Goal: Task Accomplishment & Management: Complete application form

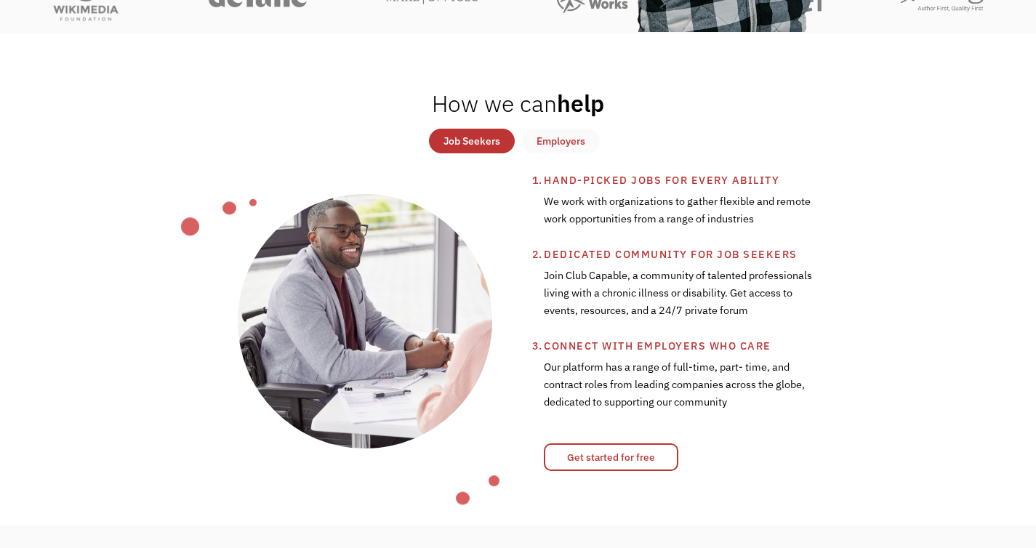
scroll to position [472, 0]
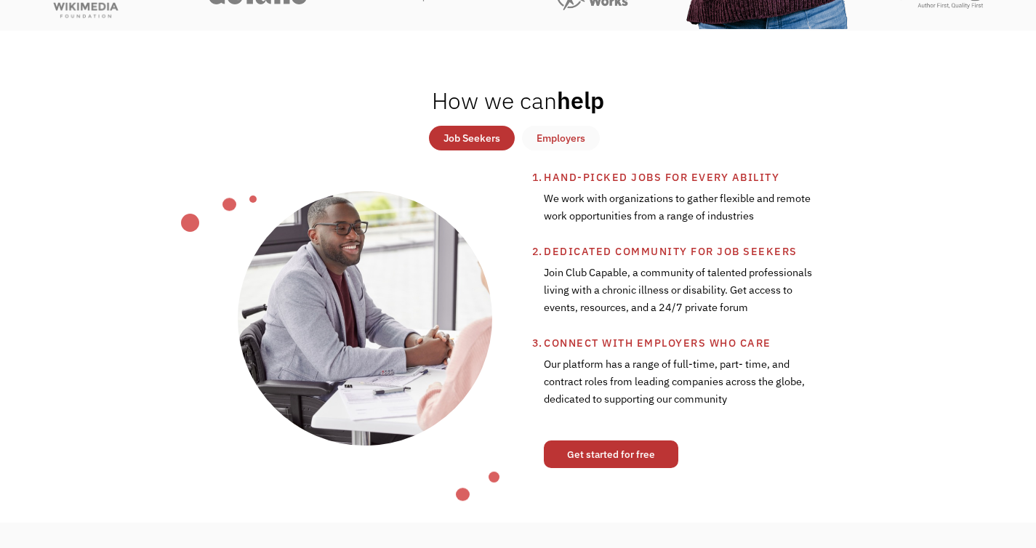
click at [615, 450] on link "Get started for free" at bounding box center [611, 455] width 134 height 28
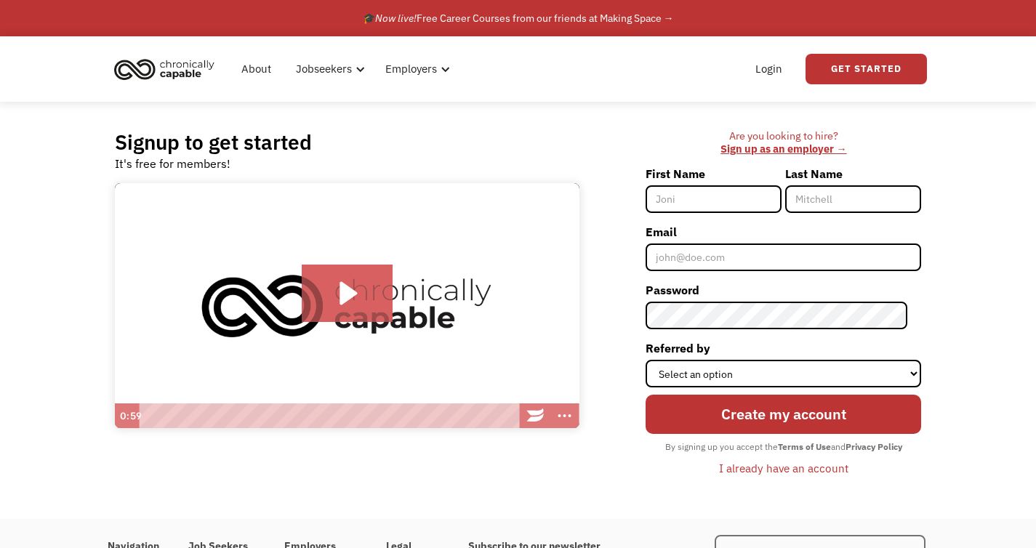
click at [714, 196] on input "First Name" at bounding box center [714, 199] width 136 height 28
type input "[PERSON_NAME]"
type input "Duress"
click at [679, 265] on input "Email" at bounding box center [784, 258] width 276 height 28
type input "lduress@yahoo.com"
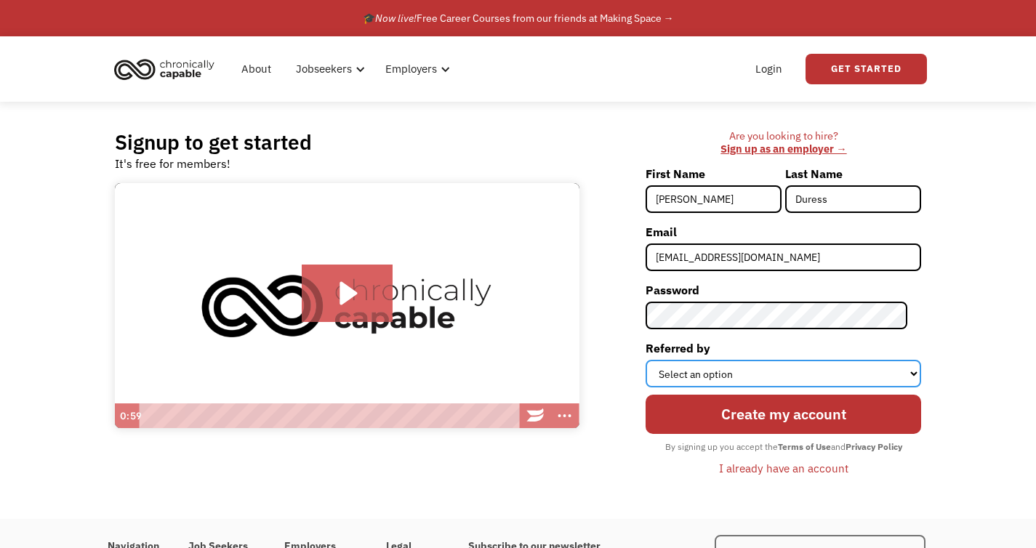
click at [688, 368] on select "Select an option Instagram Facebook Twitter Search Engine News Article Word of …" at bounding box center [784, 374] width 276 height 28
select select "Other"
click at [659, 360] on select "Select an option Instagram Facebook Twitter Search Engine News Article Word of …" at bounding box center [784, 374] width 276 height 28
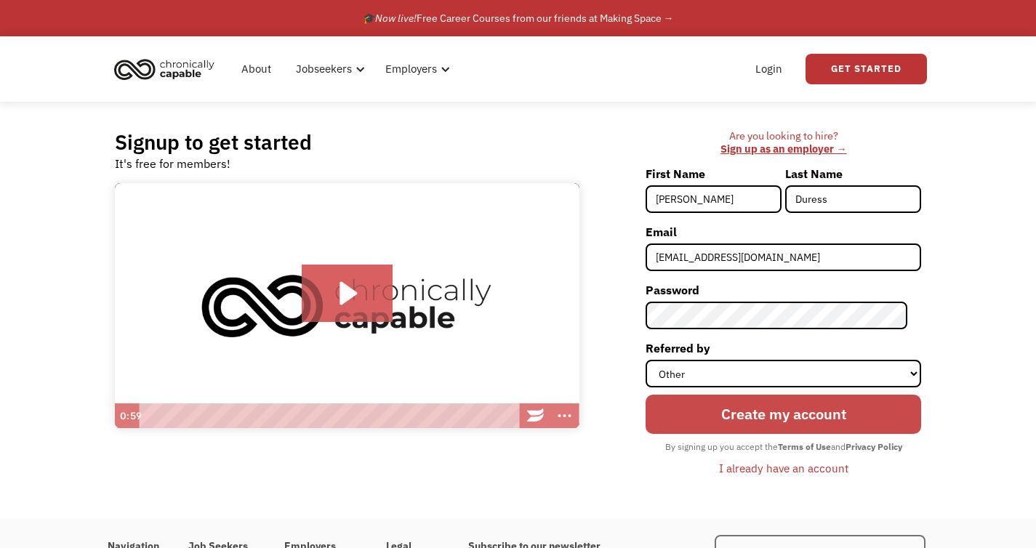
click at [731, 420] on input "Create my account" at bounding box center [784, 414] width 276 height 39
click at [762, 410] on input "Create my account" at bounding box center [784, 414] width 276 height 39
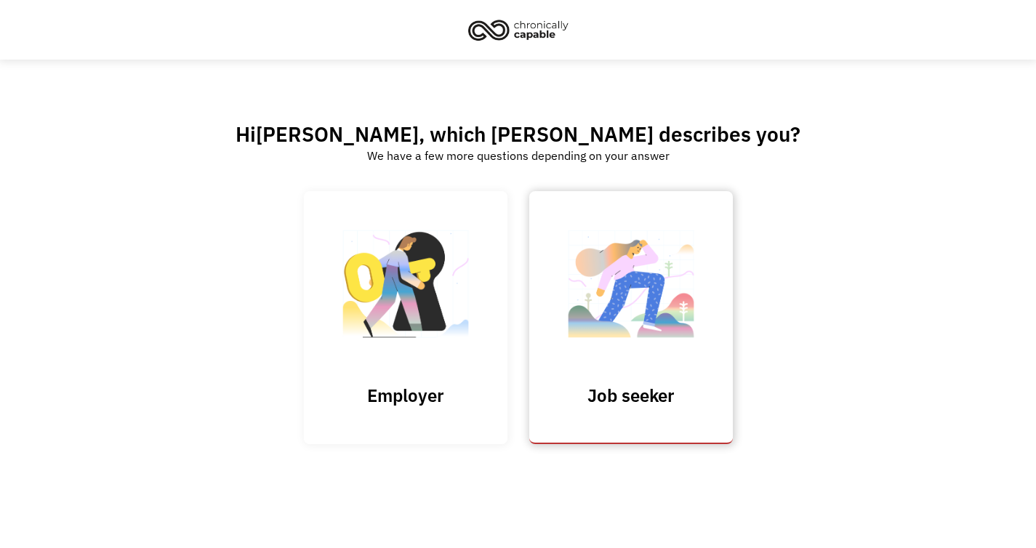
click at [618, 411] on link "Job seeker" at bounding box center [631, 317] width 204 height 252
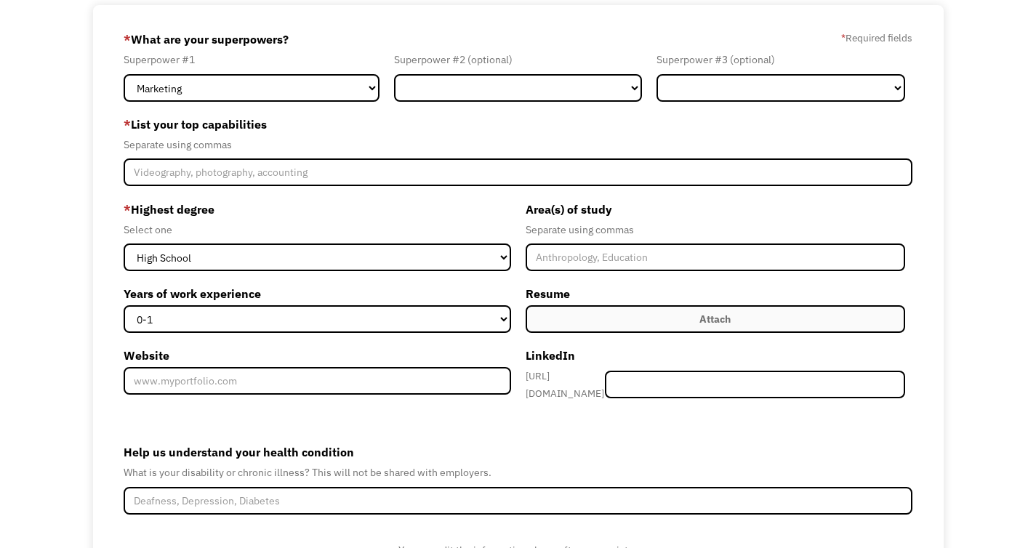
scroll to position [80, 0]
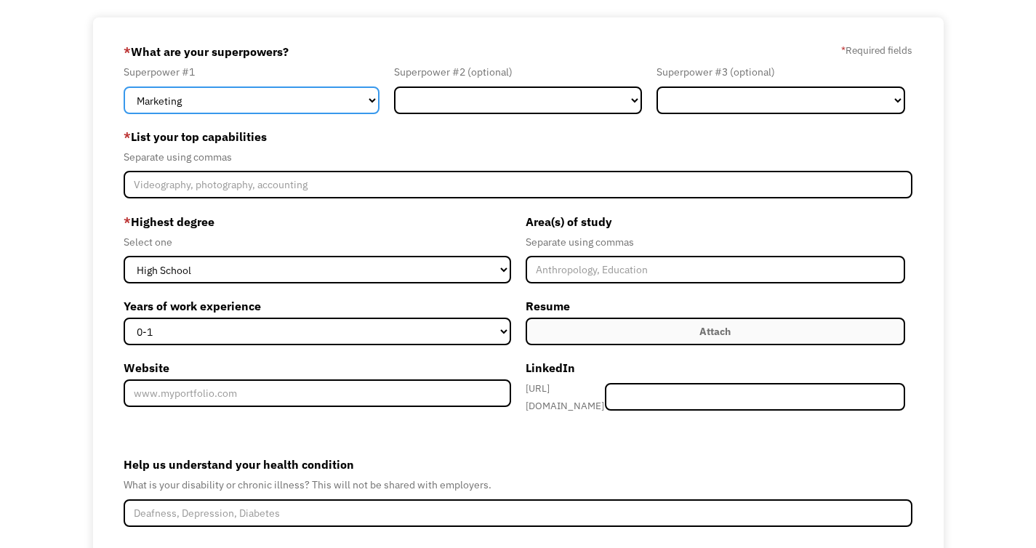
click at [374, 97] on select "Marketing Human Resources Finance Technology Operations Sales Industrial & Manu…" at bounding box center [251, 101] width 255 height 28
select select "Administration"
click at [124, 87] on select "Marketing Human Resources Finance Technology Operations Sales Industrial & Manu…" at bounding box center [251, 101] width 255 height 28
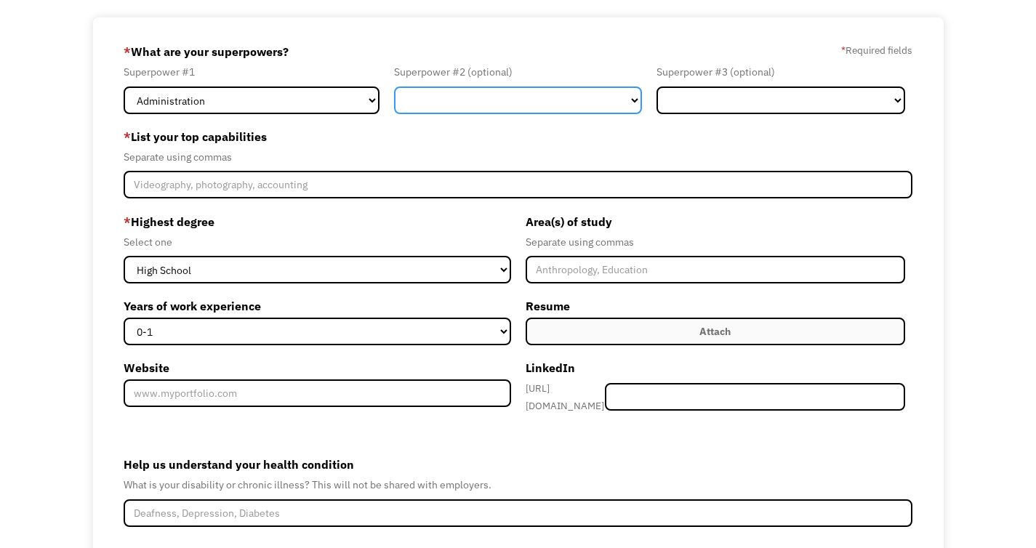
click at [631, 101] on select "Marketing Human Resources Finance Technology Operations Sales Industrial & Manu…" at bounding box center [518, 101] width 248 height 28
select select "Healthcare"
click at [394, 87] on select "Marketing Human Resources Finance Technology Operations Sales Industrial & Manu…" at bounding box center [518, 101] width 248 height 28
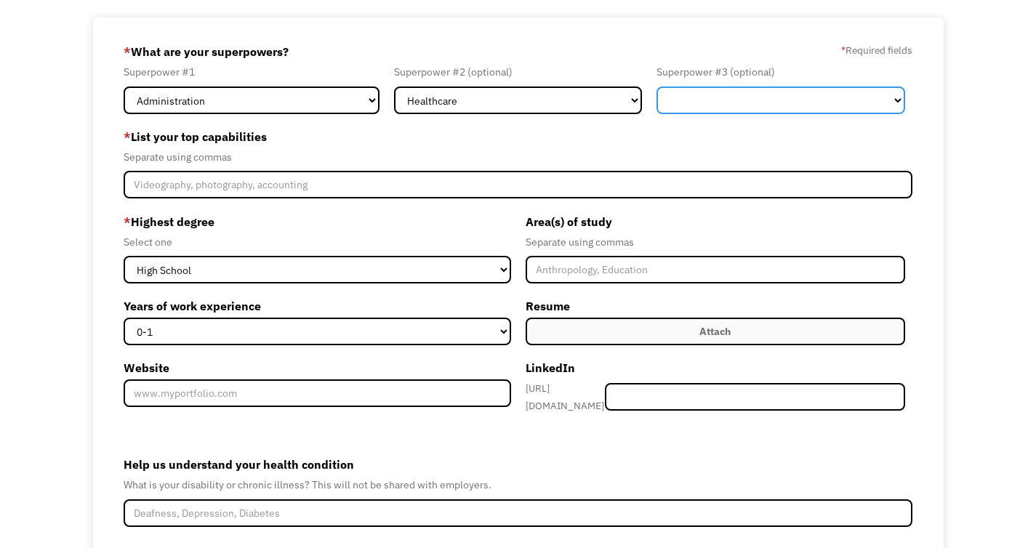
click at [842, 97] on select "Marketing Human Resources Finance Technology Operations Sales Industrial & Manu…" at bounding box center [780, 101] width 248 height 28
select select "Customer Service"
click at [656, 87] on select "Marketing Human Resources Finance Technology Operations Sales Industrial & Manu…" at bounding box center [780, 101] width 248 height 28
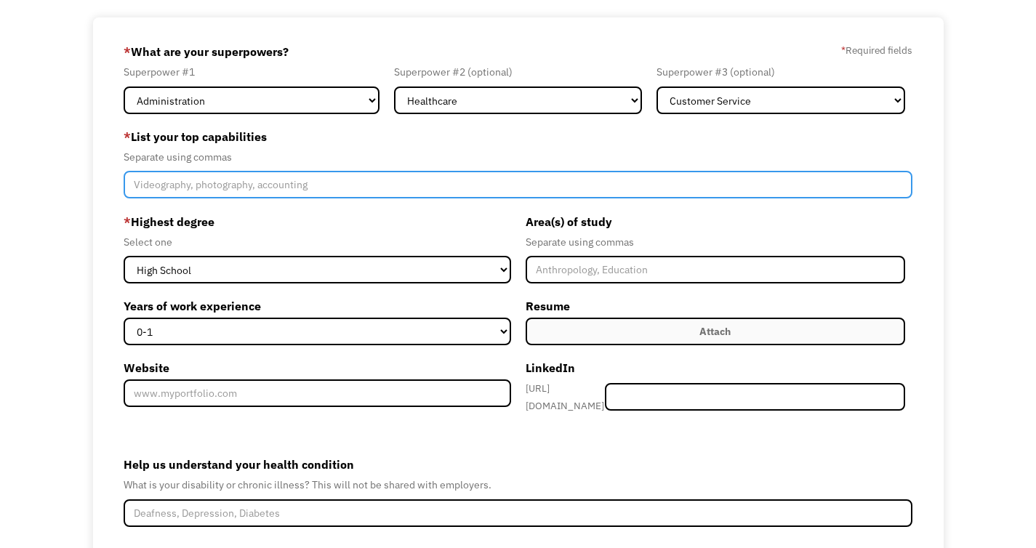
click at [584, 182] on input "Member-Create-Step1" at bounding box center [518, 185] width 789 height 28
type input "O"
type input "H"
type input "E"
click at [135, 182] on input "Medical Billing, EMR, Project Coordinator, Heath Information Tech," at bounding box center [518, 185] width 789 height 28
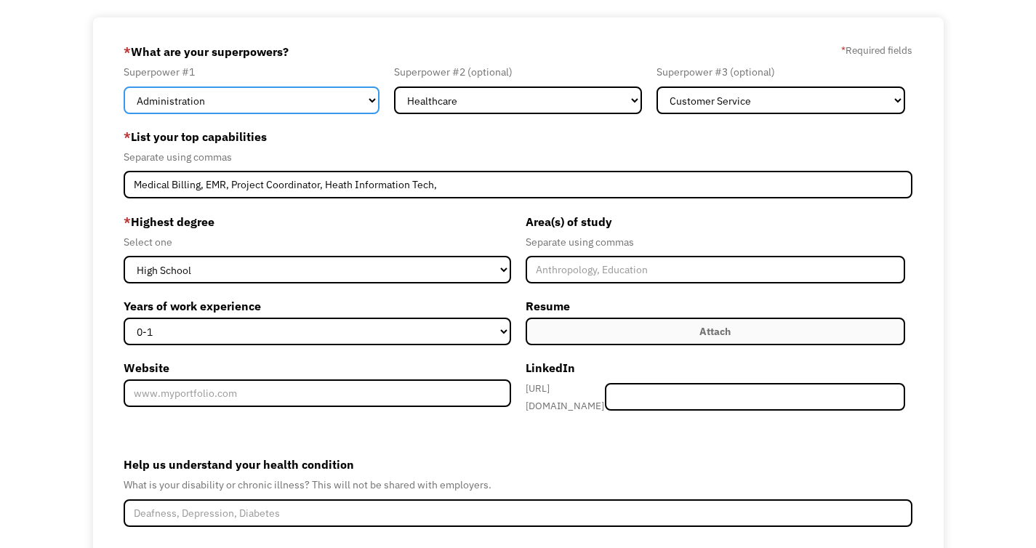
click at [208, 101] on select "Marketing Human Resources Finance Technology Operations Sales Industrial & Manu…" at bounding box center [251, 101] width 255 height 28
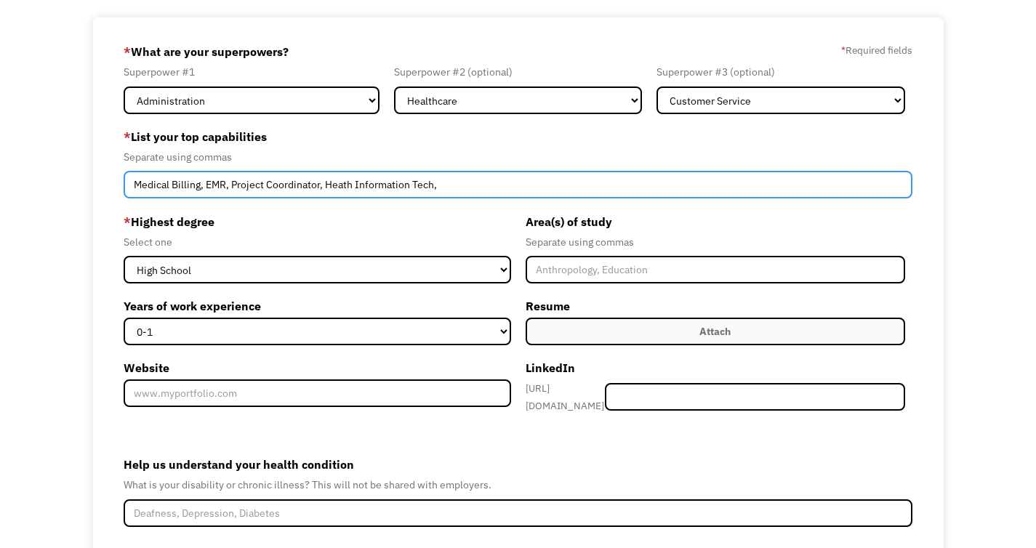
click at [132, 188] on input "Medical Billing, EMR, Project Coordinator, Heath Information Tech," at bounding box center [518, 185] width 789 height 28
click at [166, 185] on input "Patient Coordinator Medical Billing, EMR, Project Coordinator, Heath Informatio…" at bounding box center [518, 185] width 789 height 28
click at [247, 186] on input "Patient Care Coordinator Medical Billing, EMR, Project Coordinator, Heath Infor…" at bounding box center [518, 185] width 789 height 28
type input "Patient Care Coordinator, Medical Billing, EMR, Project Coordinator, Heath Info…"
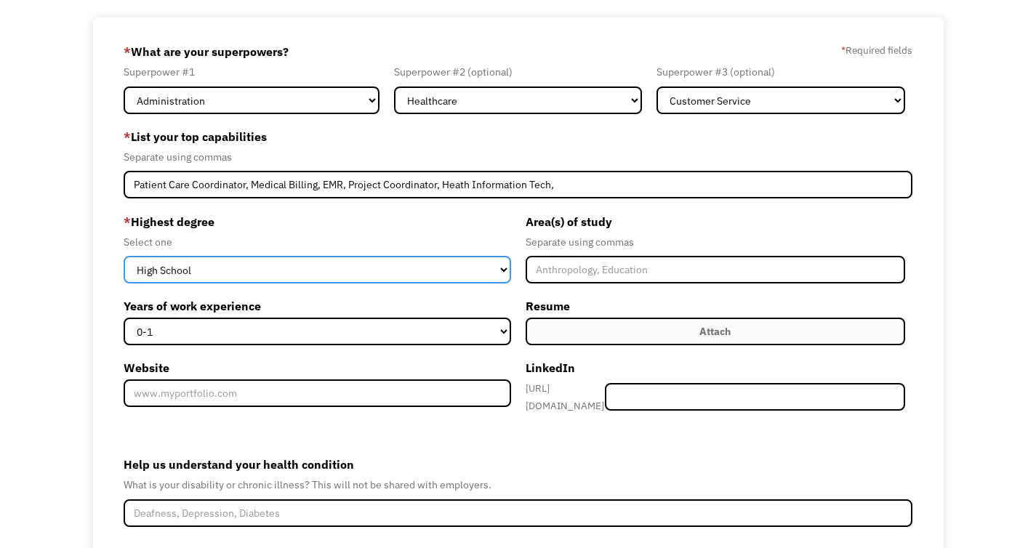
click at [323, 270] on select "High School Associates Bachelors Master's PhD" at bounding box center [317, 270] width 387 height 28
select select "associates"
click at [124, 256] on select "High School Associates Bachelors Master's PhD" at bounding box center [317, 270] width 387 height 28
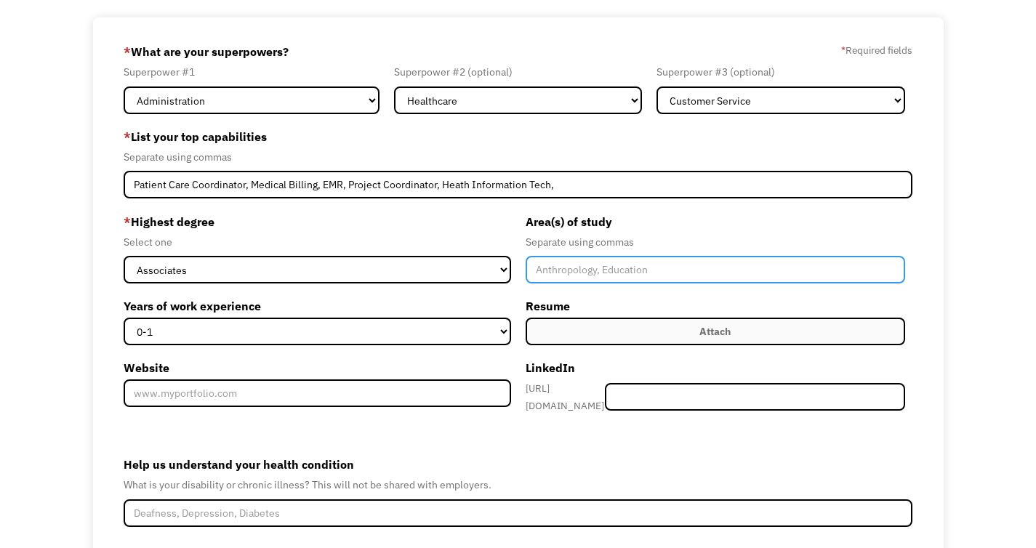
click at [557, 270] on input "Member-Create-Step1" at bounding box center [715, 270] width 379 height 28
type input "k"
type input "C"
type input "Educational Services, Health Information Technology"
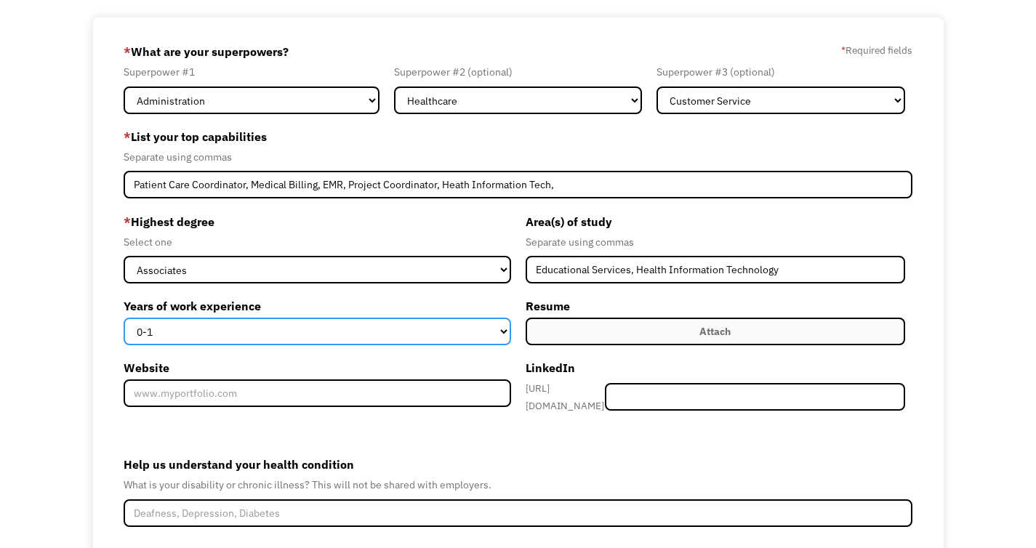
click at [319, 331] on select "0-1 2-4 5-10 11-15 15+" at bounding box center [317, 332] width 387 height 28
select select "15+"
click at [124, 318] on select "0-1 2-4 5-10 11-15 15+" at bounding box center [317, 332] width 387 height 28
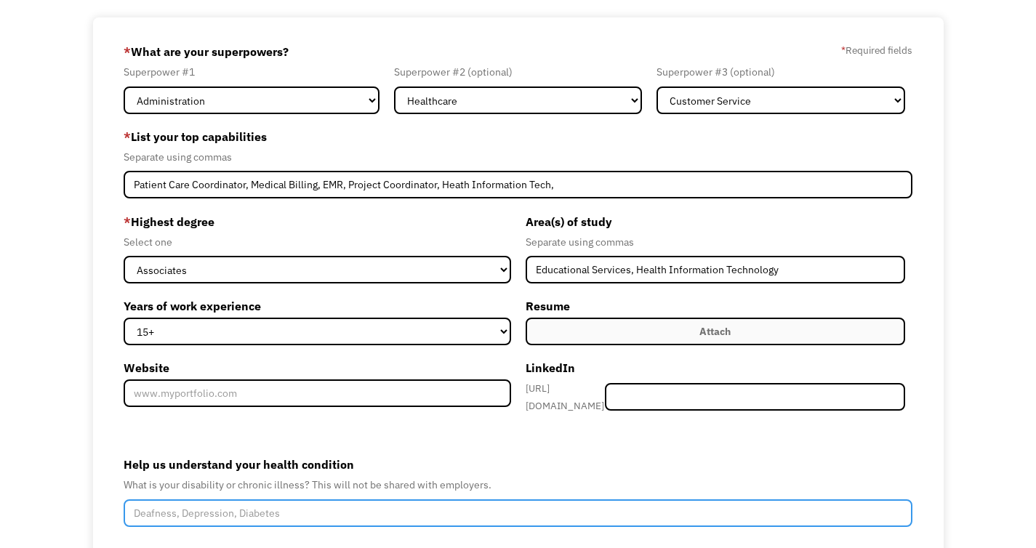
click at [153, 512] on input "Help us understand your health condition" at bounding box center [518, 513] width 789 height 28
type input "P"
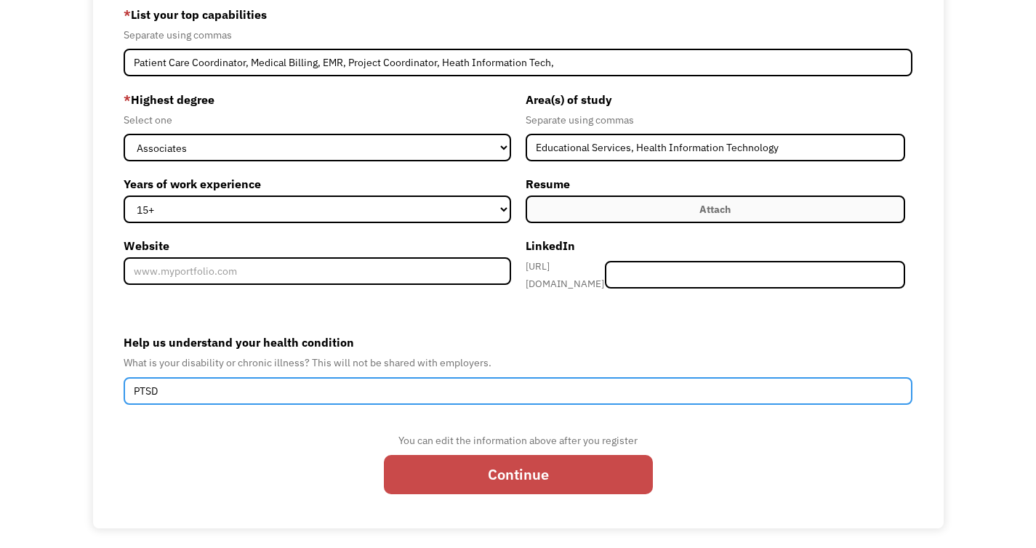
type input "PTSD"
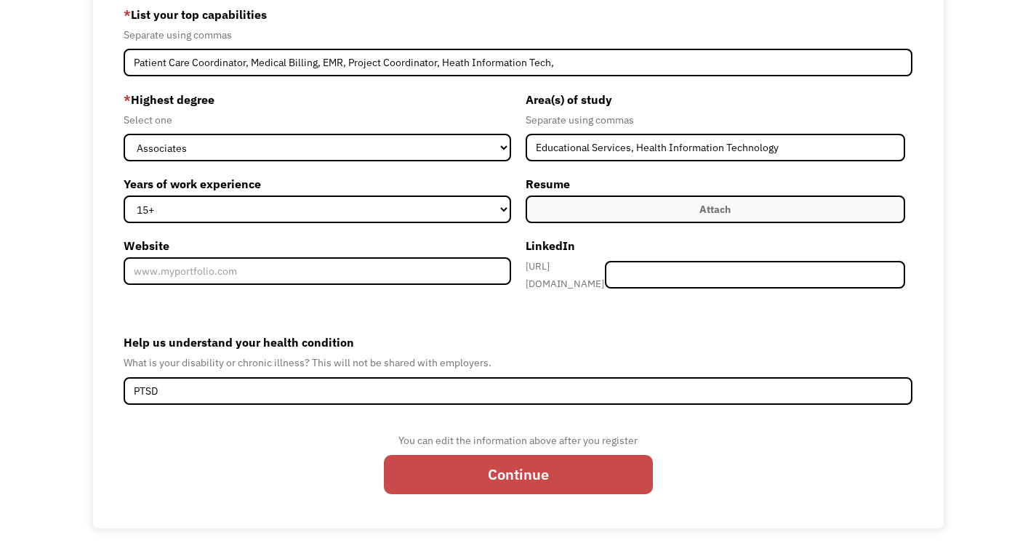
click at [597, 470] on input "Continue" at bounding box center [518, 474] width 269 height 39
type input "Please wait..."
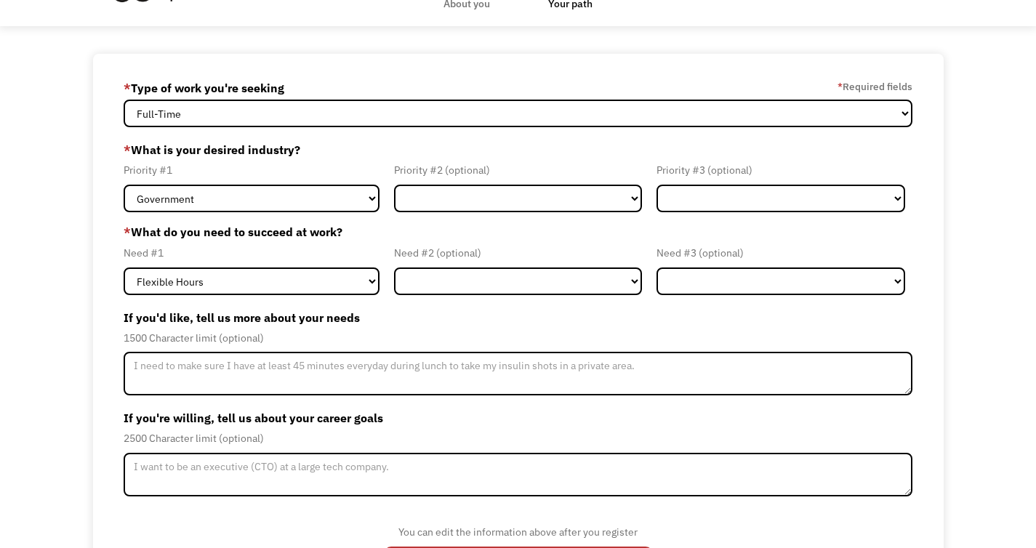
scroll to position [116, 0]
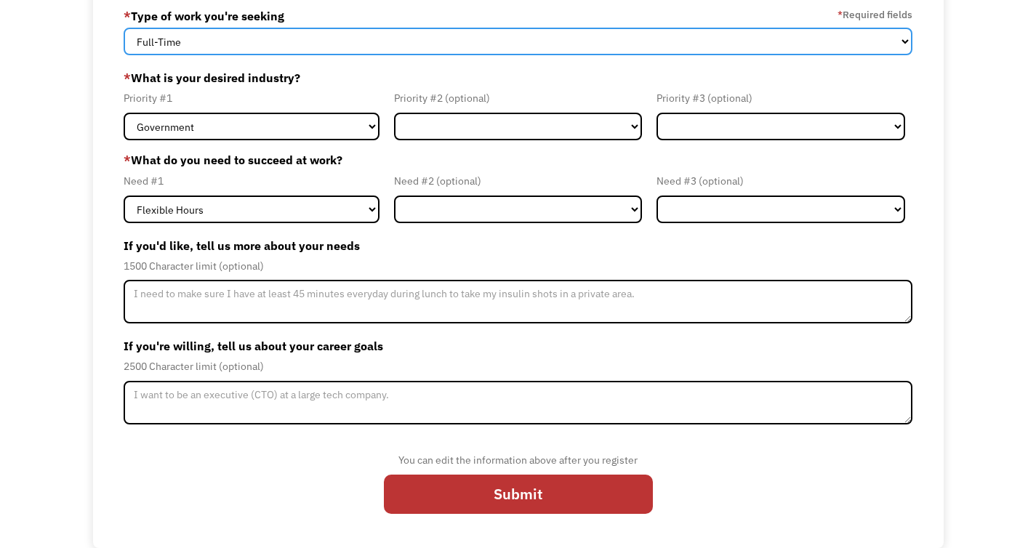
click at [902, 41] on select "Full-Time Part-Time Both Full-Time and Part-Time" at bounding box center [518, 42] width 789 height 28
select select "part-time"
click at [124, 28] on select "Full-Time Part-Time Both Full-Time and Part-Time" at bounding box center [518, 42] width 789 height 28
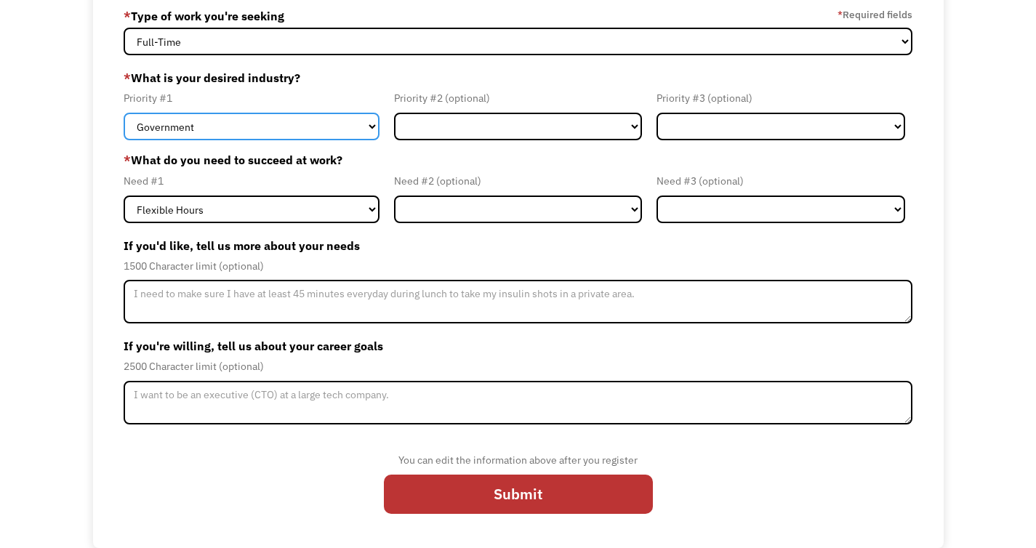
click at [369, 133] on select "Government Finance & Insurance Health & Social Care Tech & Engineering Creative…" at bounding box center [251, 127] width 255 height 28
select select "Health & Social Care"
click at [124, 113] on select "Government Finance & Insurance Health & Social Care Tech & Engineering Creative…" at bounding box center [251, 127] width 255 height 28
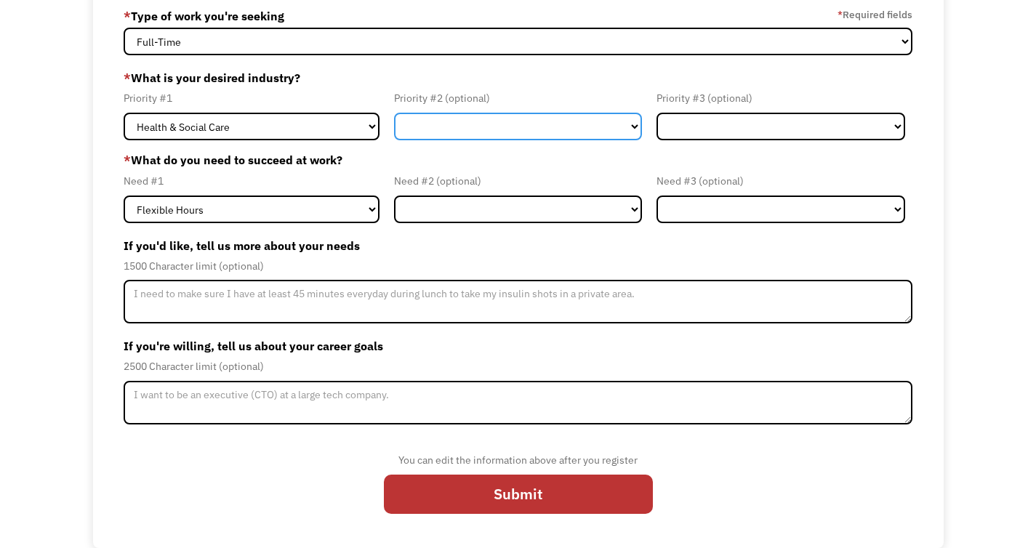
click at [632, 125] on select "Government Finance & Insurance Health & Social Care Tech & Engineering Creative…" at bounding box center [518, 127] width 248 height 28
select select "Administrative"
click at [394, 113] on select "Government Finance & Insurance Health & Social Care Tech & Engineering Creative…" at bounding box center [518, 127] width 248 height 28
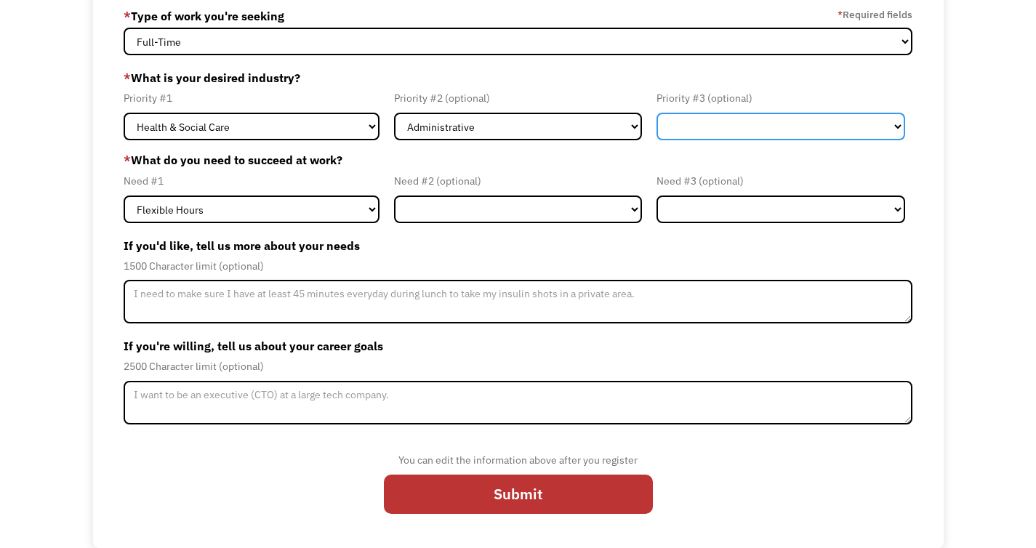
click at [893, 122] on select "Government Finance & Insurance Health & Social Care Tech & Engineering Creative…" at bounding box center [780, 127] width 248 height 28
select select "Government"
click at [656, 113] on select "Government Finance & Insurance Health & Social Care Tech & Engineering Creative…" at bounding box center [780, 127] width 248 height 28
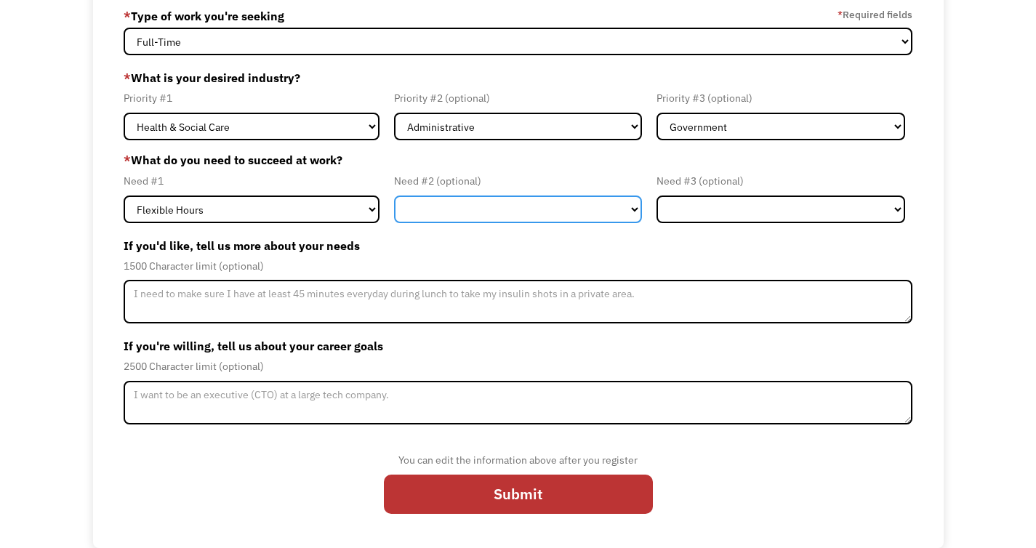
click at [415, 211] on select "Flexible Hours Remote Work Service Animal On-site Accommodations Visual Support…" at bounding box center [518, 210] width 248 height 28
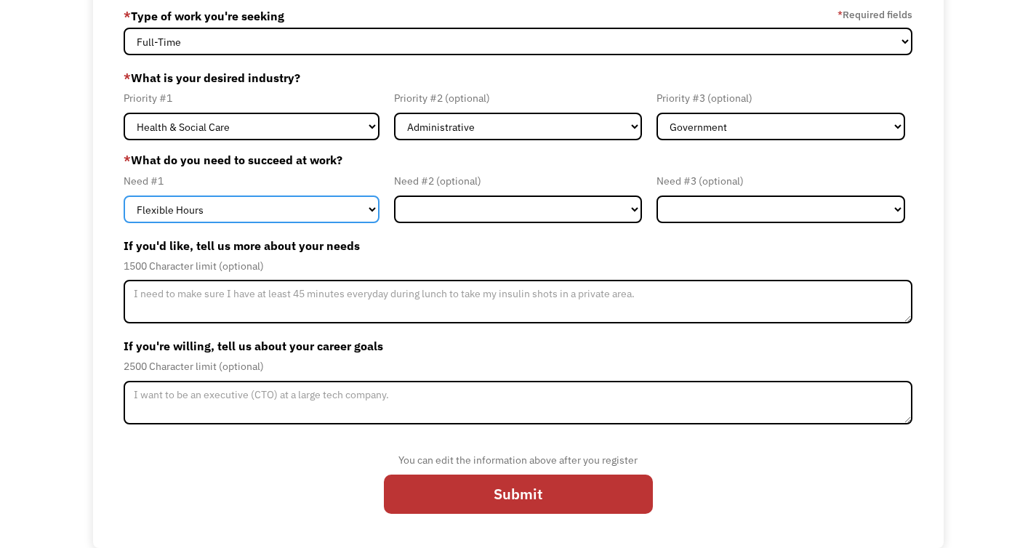
click at [373, 207] on select "Flexible Hours Remote Work Service Animal On-site Accommodations Visual Support…" at bounding box center [251, 210] width 255 height 28
select select "Remote Work"
click at [124, 196] on select "Flexible Hours Remote Work Service Animal On-site Accommodations Visual Support…" at bounding box center [251, 210] width 255 height 28
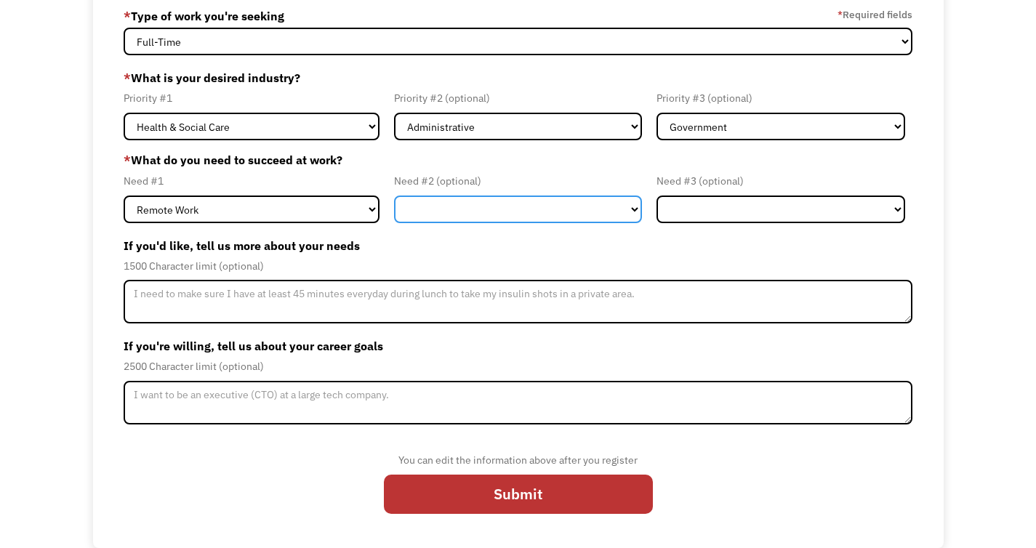
click at [630, 212] on select "Flexible Hours Remote Work Service Animal On-site Accommodations Visual Support…" at bounding box center [518, 210] width 248 height 28
select select "Flexible Hours"
click at [394, 196] on select "Flexible Hours Remote Work Service Animal On-site Accommodations Visual Support…" at bounding box center [518, 210] width 248 height 28
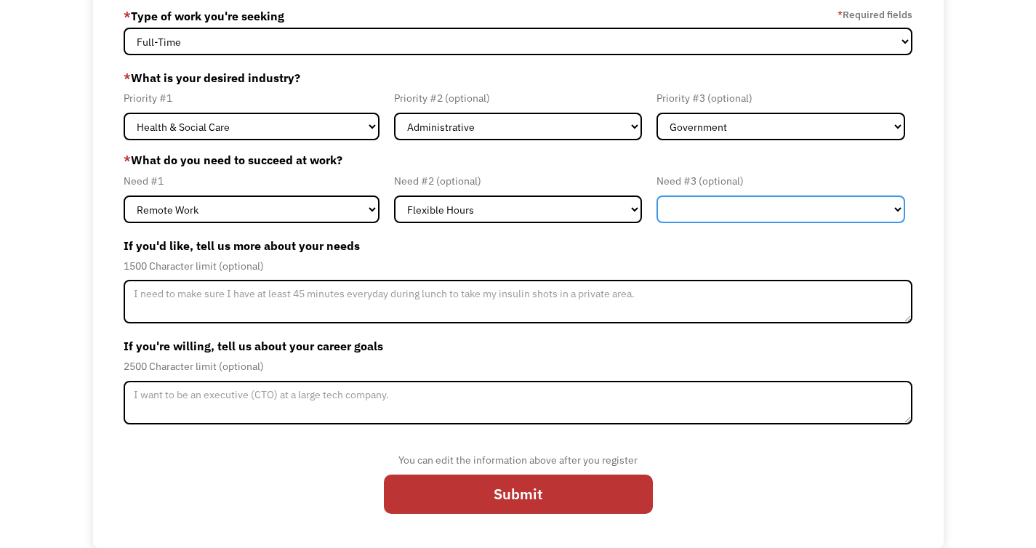
click at [896, 212] on select "Flexible Hours Remote Work Service Animal On-site Accommodations Visual Support…" at bounding box center [780, 210] width 248 height 28
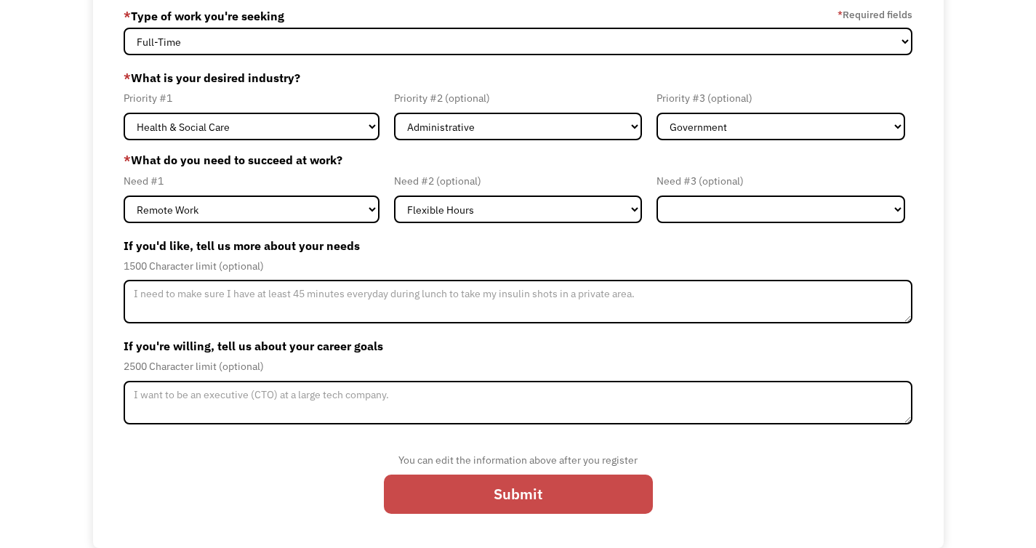
click at [448, 497] on input "Submit" at bounding box center [518, 494] width 269 height 39
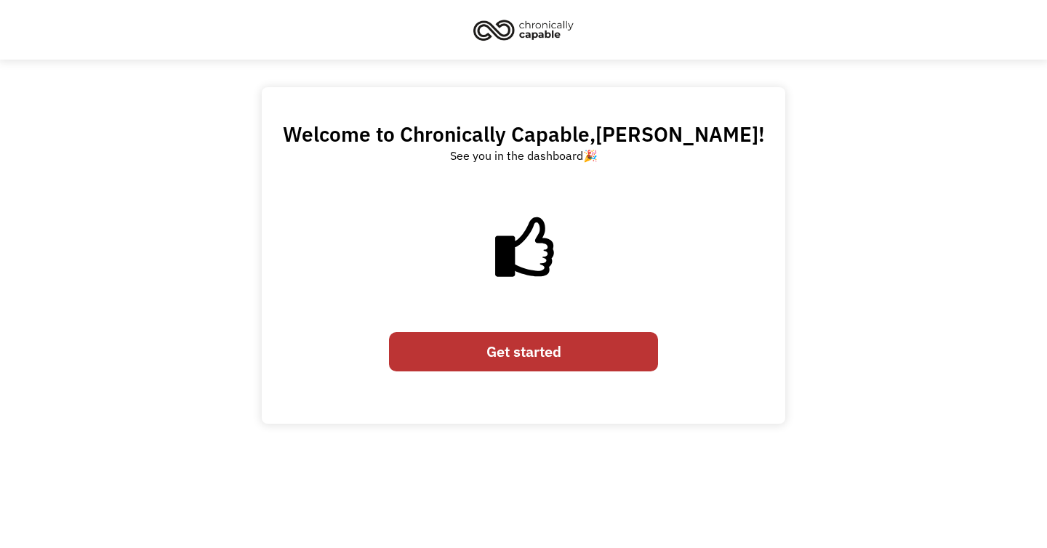
click at [519, 364] on link "Get started" at bounding box center [523, 351] width 269 height 39
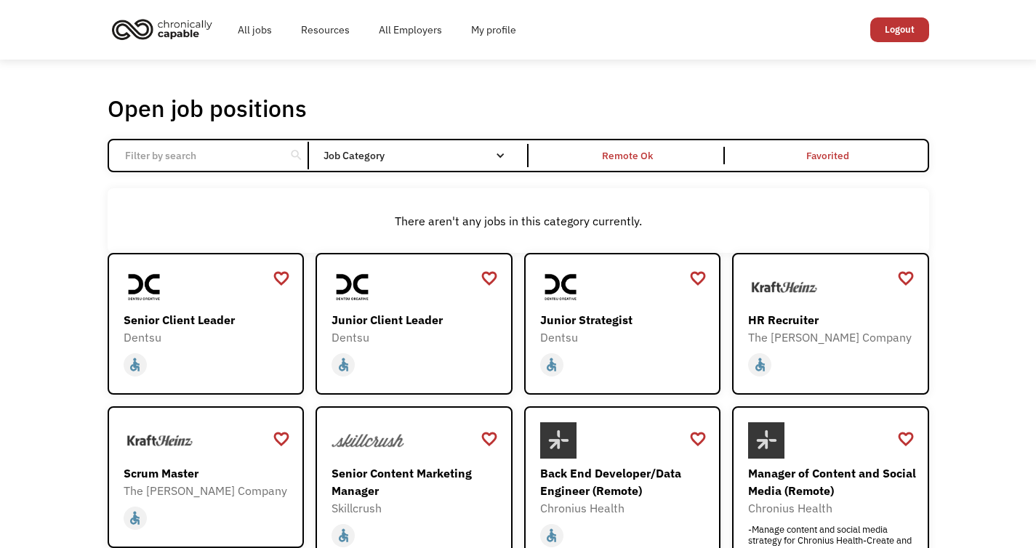
click at [520, 161] on div "Filter by category Administration Communications & Public Relations Customer Se…" at bounding box center [422, 155] width 212 height 23
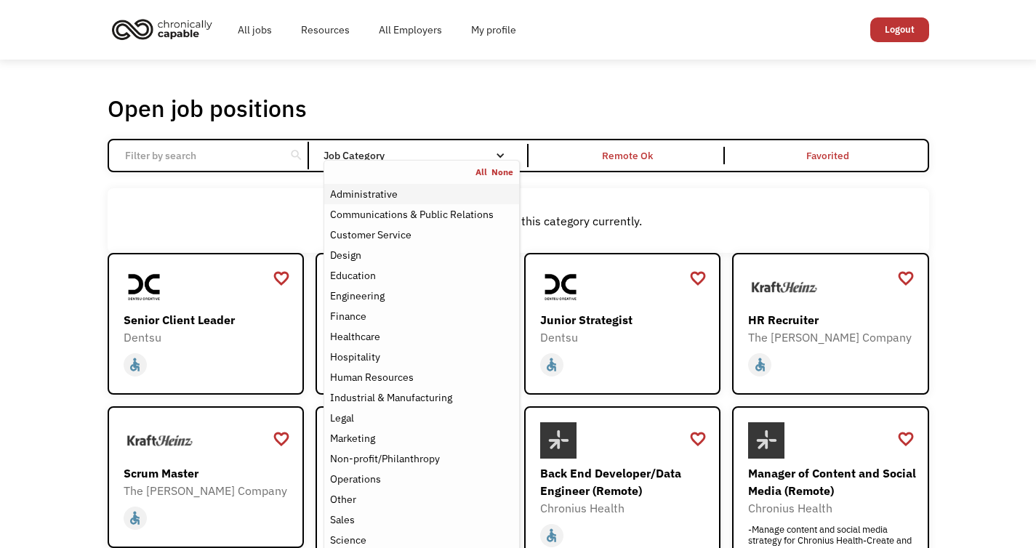
click at [430, 198] on div "Administrative" at bounding box center [421, 193] width 182 height 17
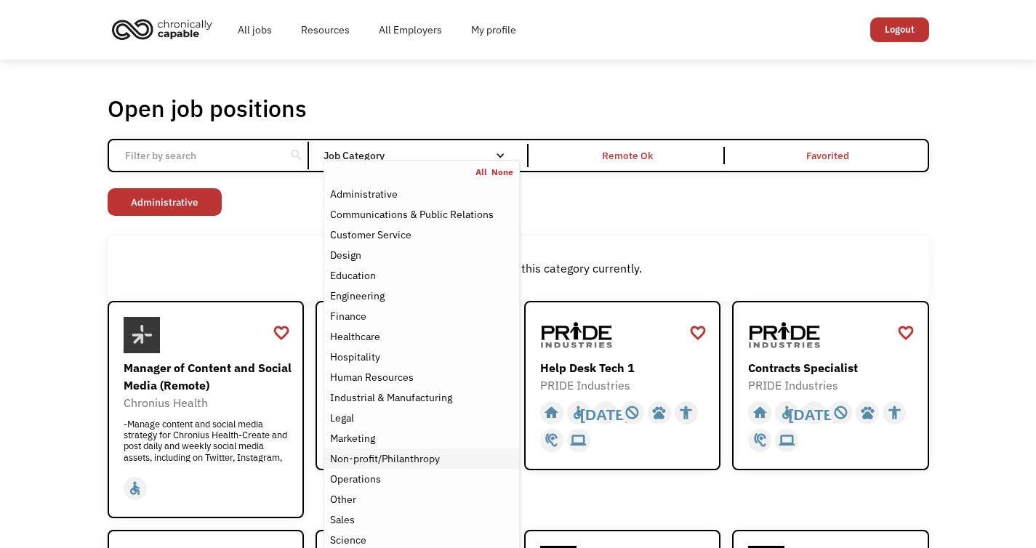
click at [441, 450] on div "Non-profit/Philanthropy" at bounding box center [421, 458] width 182 height 17
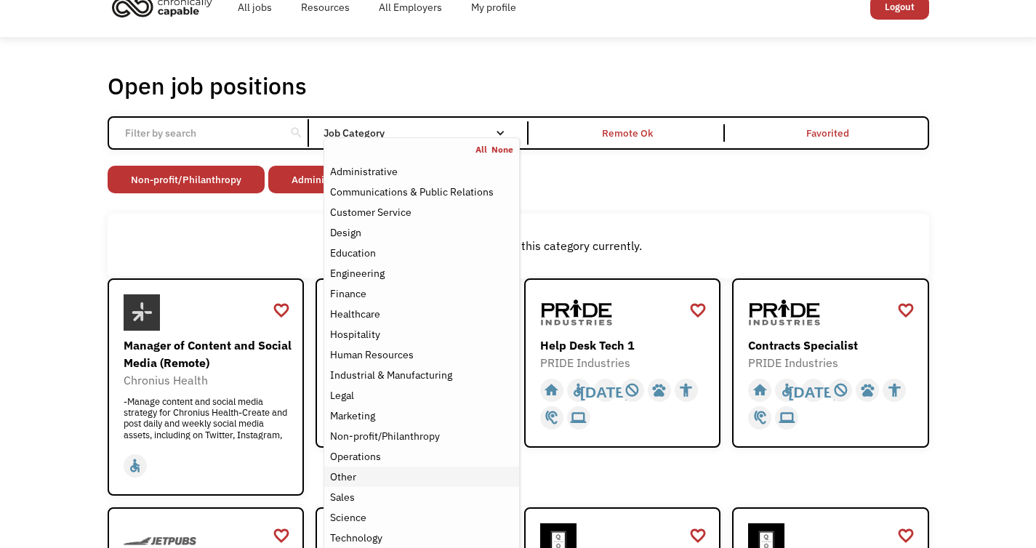
scroll to position [43, 0]
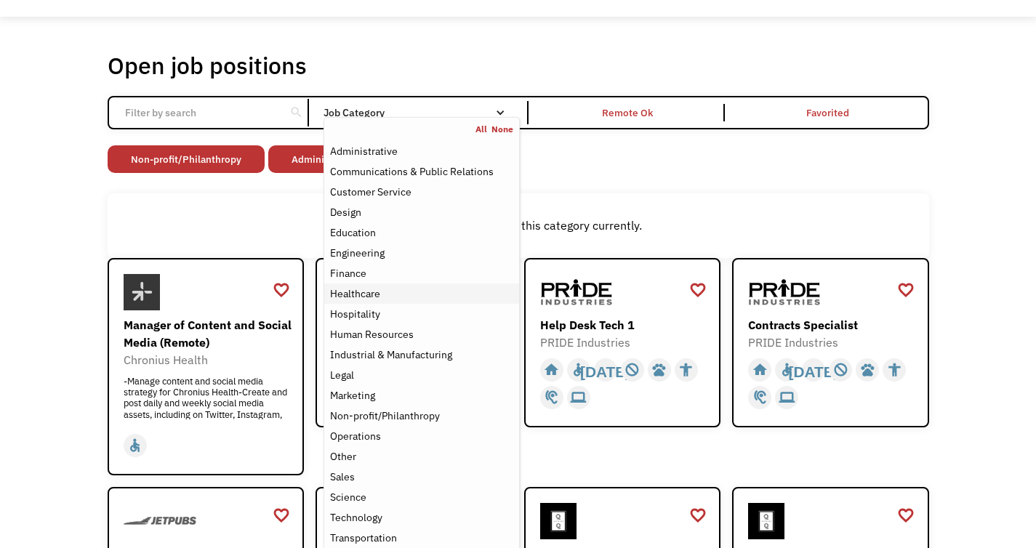
click at [432, 295] on div "Healthcare" at bounding box center [421, 293] width 182 height 17
click at [638, 166] on div "Non-profit/Philanthropy Other Transportation Technology Science Sales Operation…" at bounding box center [518, 160] width 821 height 31
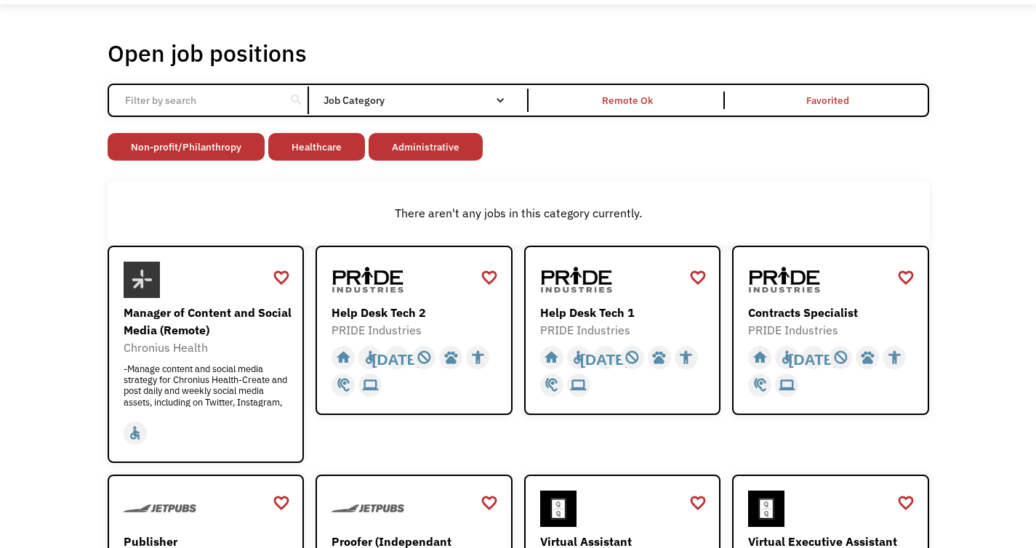
scroll to position [3, 0]
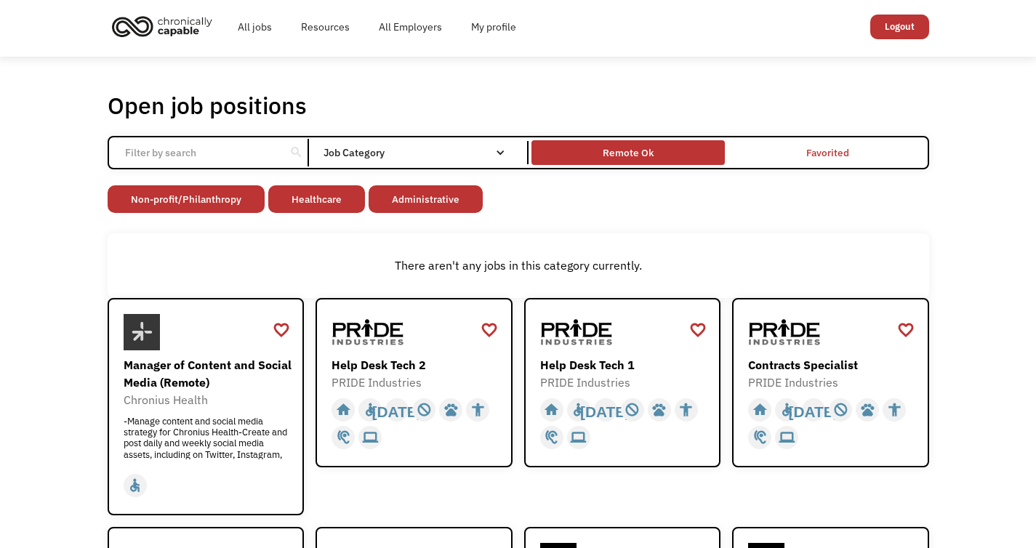
click at [666, 156] on div "Remote Ok" at bounding box center [627, 152] width 193 height 17
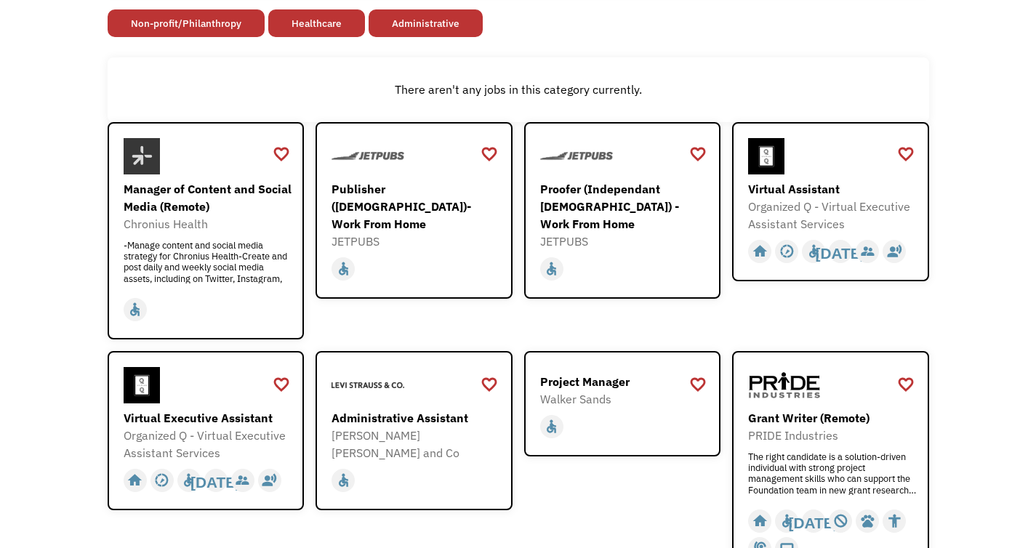
scroll to position [178, 0]
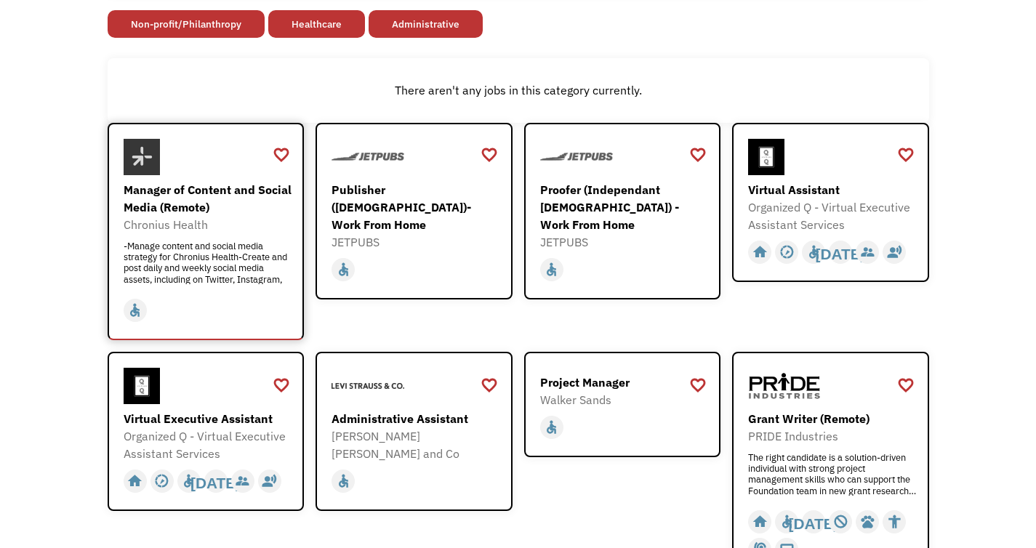
click at [228, 160] on div at bounding box center [208, 157] width 169 height 36
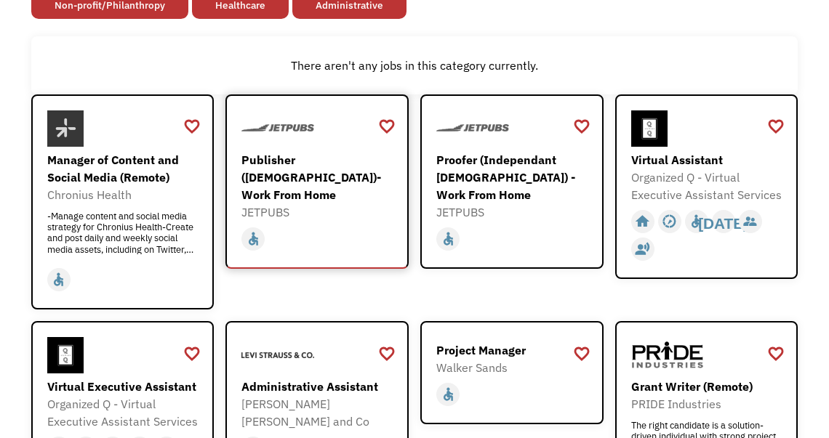
click at [279, 142] on img at bounding box center [277, 128] width 73 height 36
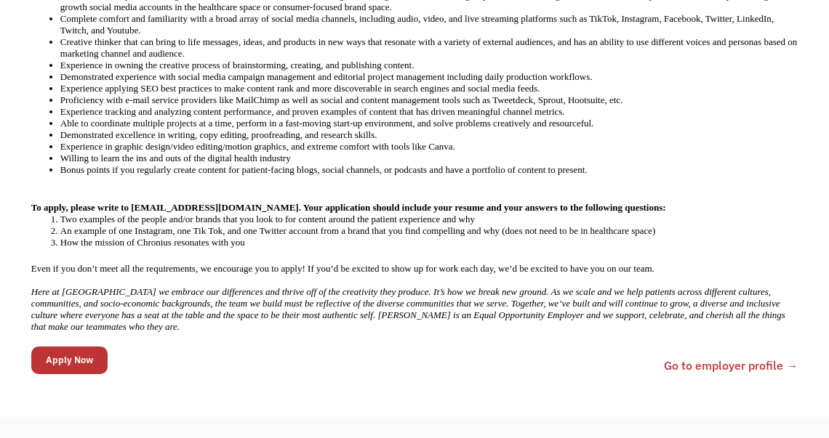
scroll to position [804, 0]
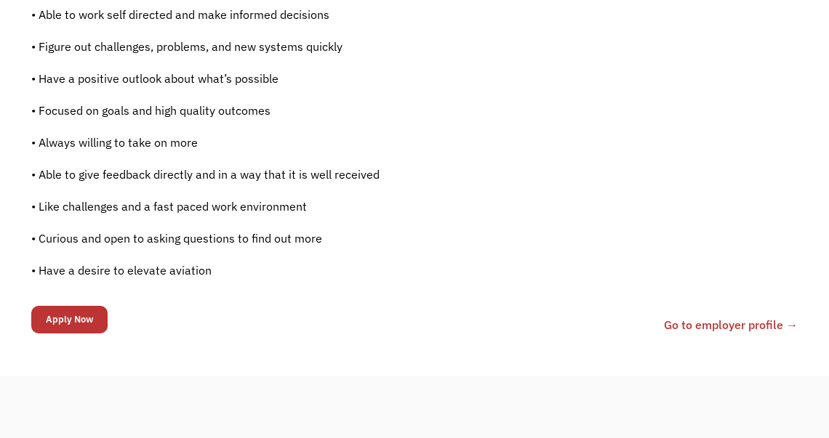
scroll to position [1163, 0]
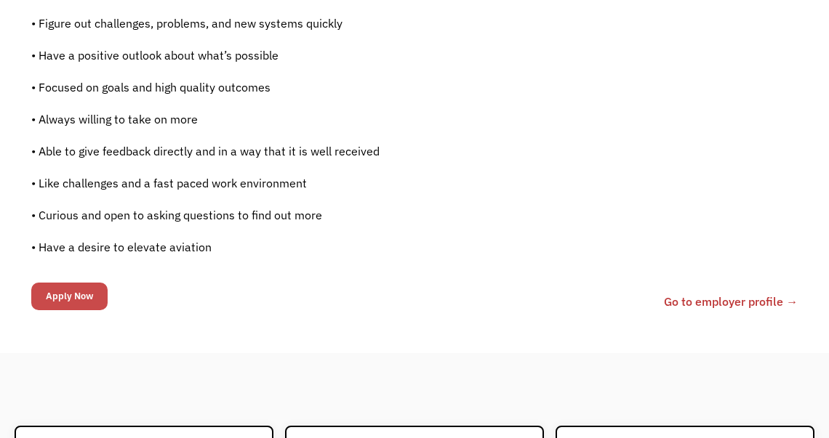
click at [69, 288] on input "Apply Now" at bounding box center [69, 297] width 76 height 28
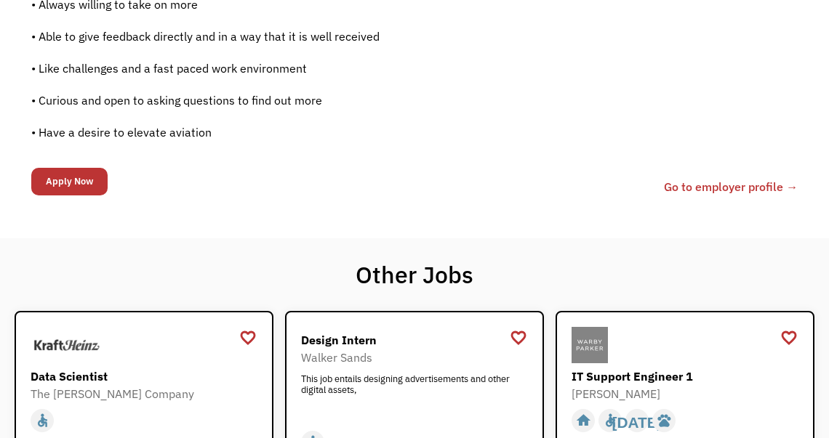
scroll to position [1279, 0]
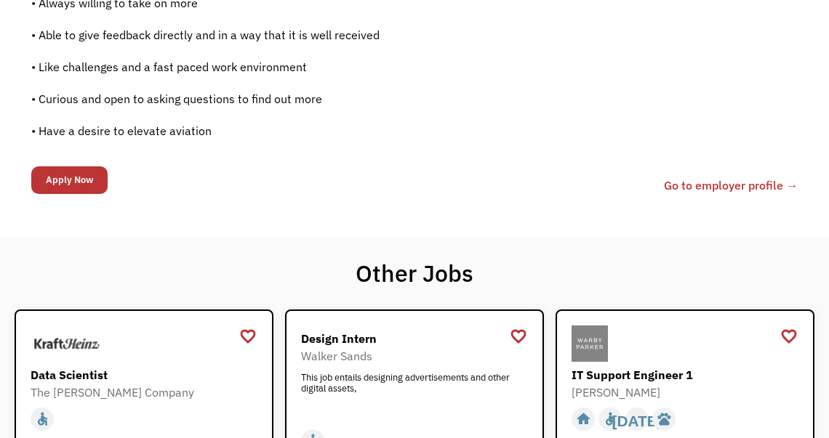
click at [691, 182] on link "Go to employer profile →" at bounding box center [731, 185] width 134 height 17
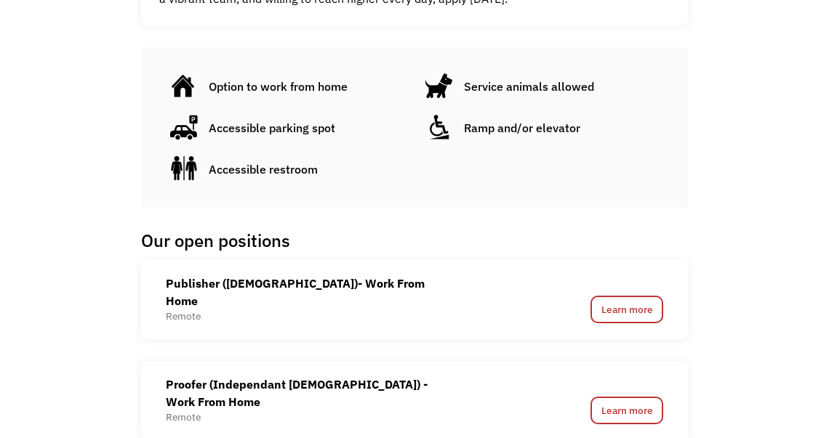
scroll to position [744, 0]
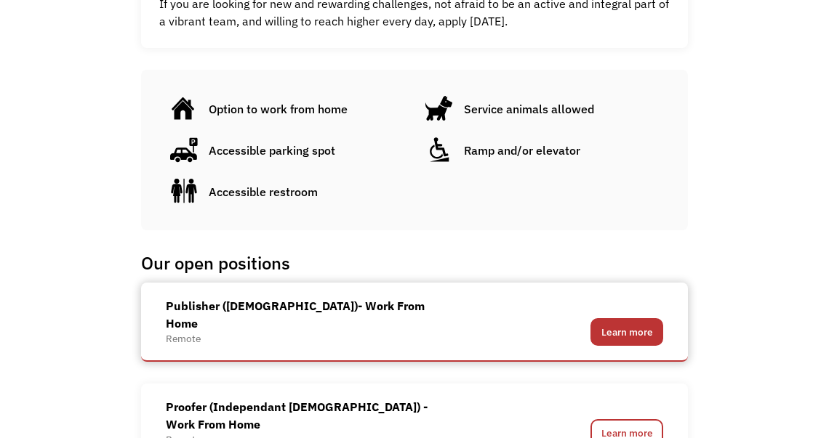
click at [625, 331] on link "Learn more" at bounding box center [626, 332] width 73 height 28
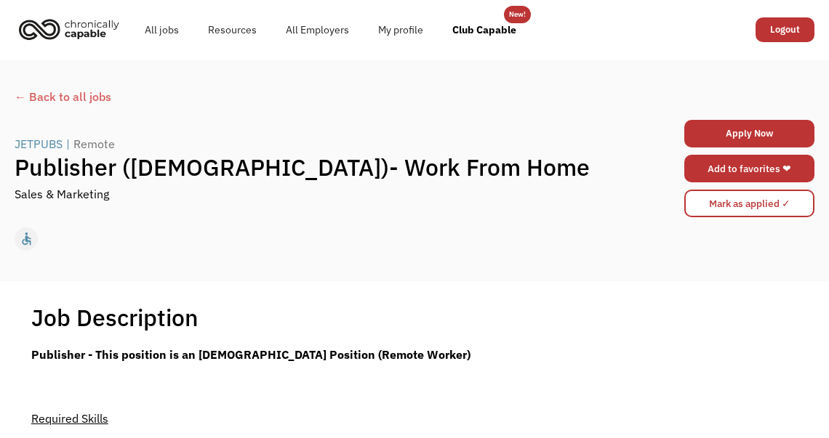
click at [743, 166] on link "Add to favorites ❤" at bounding box center [749, 169] width 130 height 28
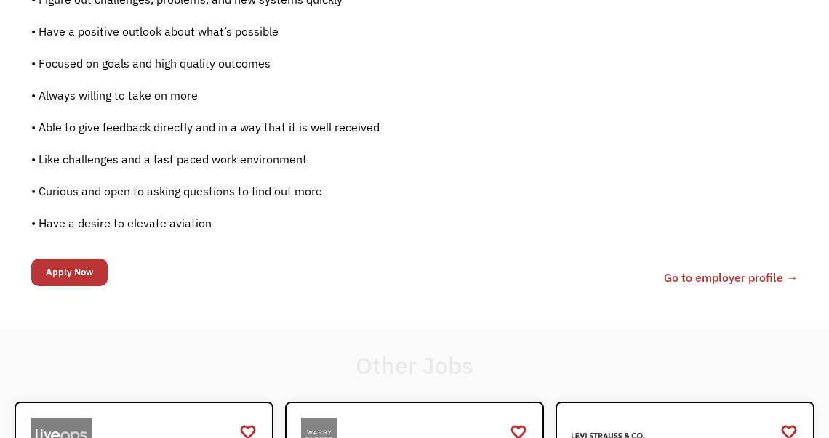
scroll to position [1210, 0]
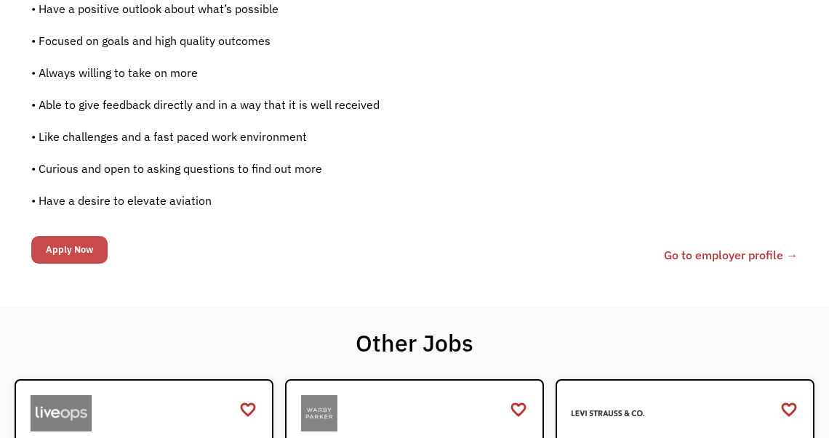
click at [56, 242] on input "Apply Now" at bounding box center [69, 250] width 76 height 28
click at [687, 259] on link "Go to employer profile →" at bounding box center [731, 254] width 134 height 17
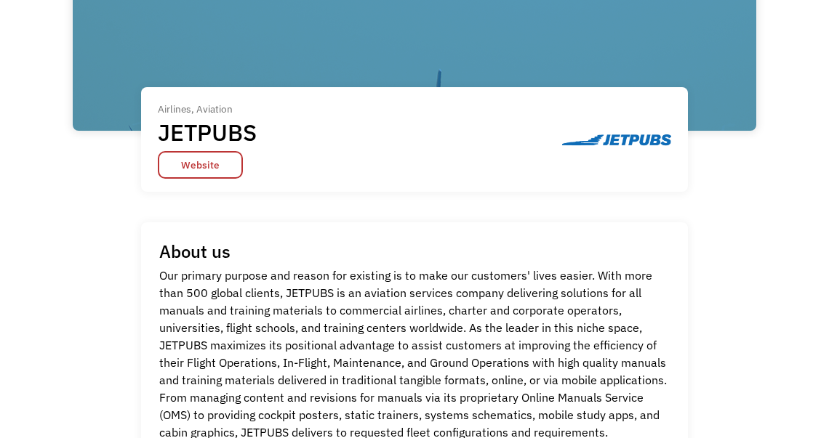
scroll to position [163, 0]
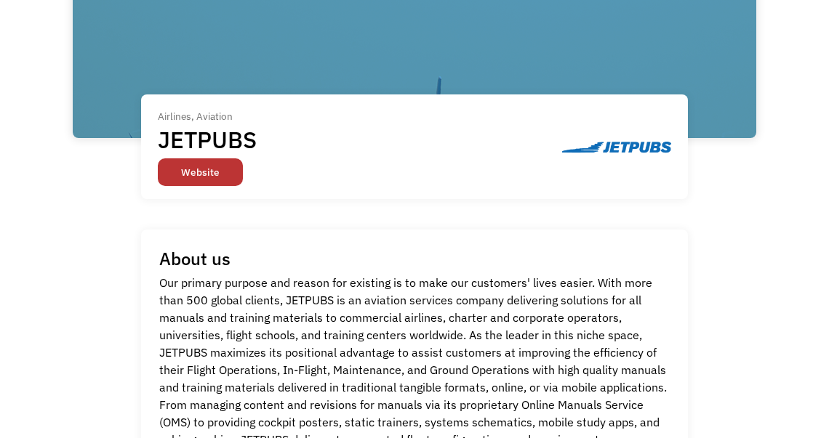
click at [188, 162] on link "Website" at bounding box center [200, 172] width 85 height 28
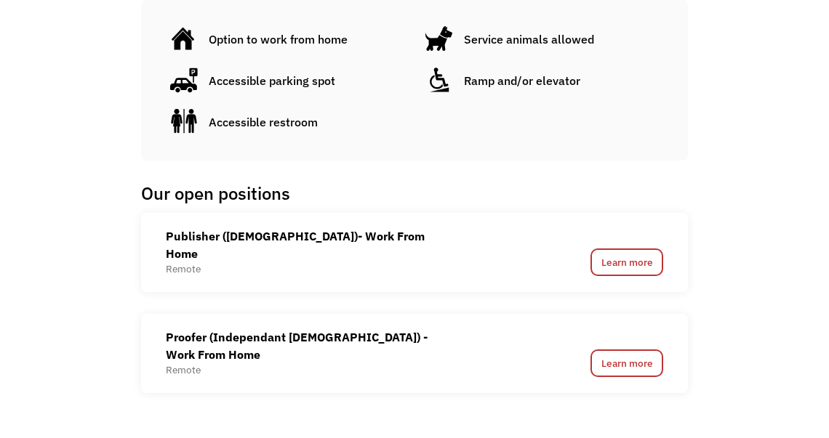
scroll to position [837, 0]
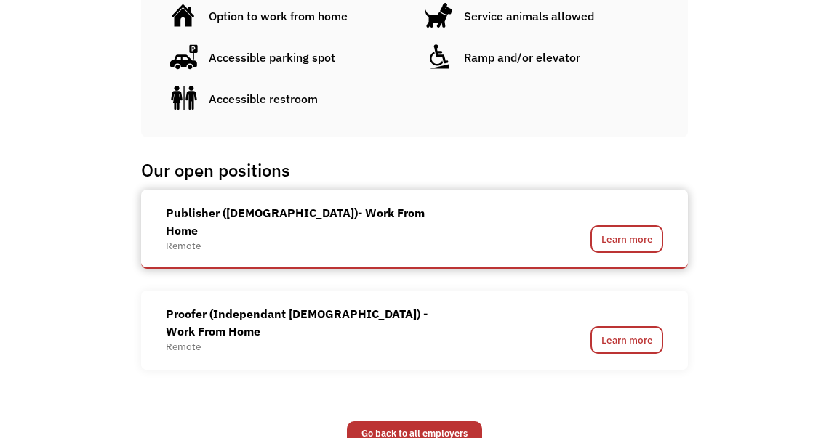
click at [274, 214] on div "Publisher ([DEMOGRAPHIC_DATA])- Work From Home" at bounding box center [311, 221] width 290 height 35
click at [176, 244] on div "Remote" at bounding box center [311, 246] width 290 height 14
click at [606, 245] on link "Learn more" at bounding box center [626, 239] width 73 height 28
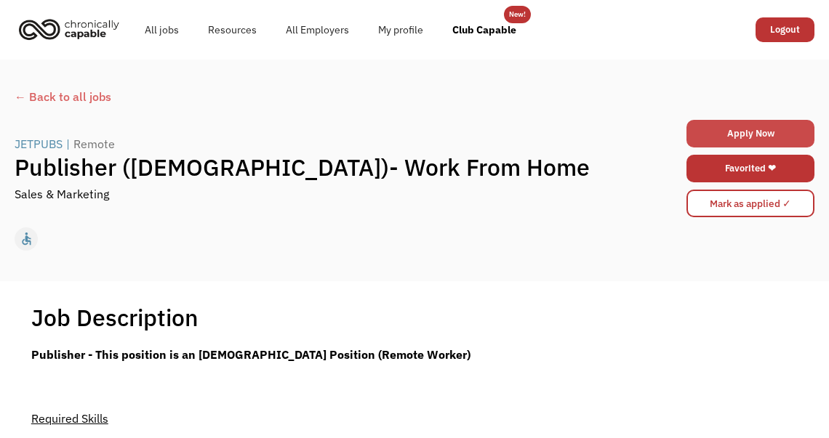
click at [744, 121] on link "Apply Now" at bounding box center [750, 134] width 128 height 28
